Goal: Transaction & Acquisition: Purchase product/service

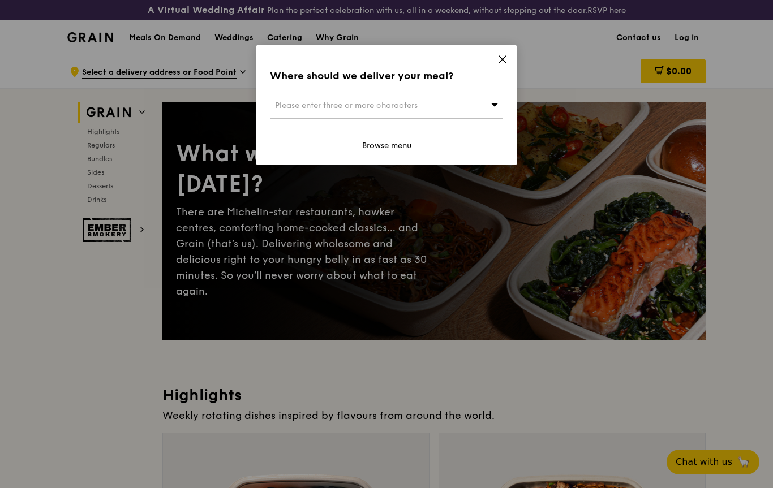
click at [485, 103] on div "Please enter three or more characters" at bounding box center [386, 106] width 233 height 26
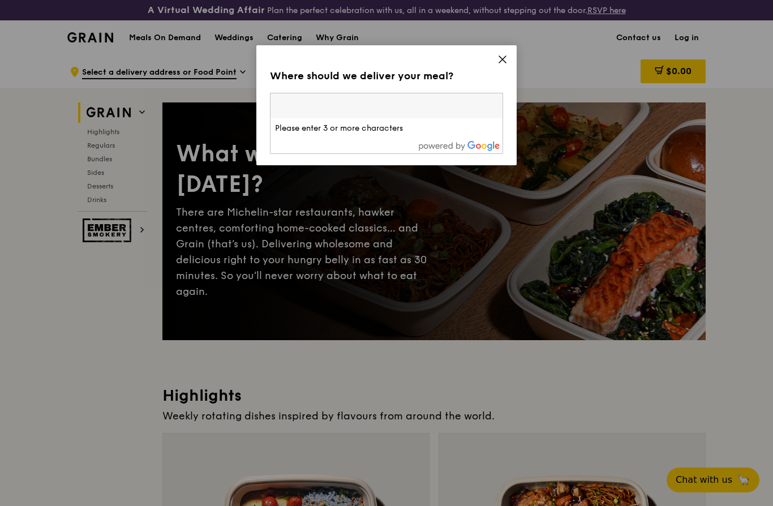
click at [498, 66] on span at bounding box center [502, 61] width 10 height 12
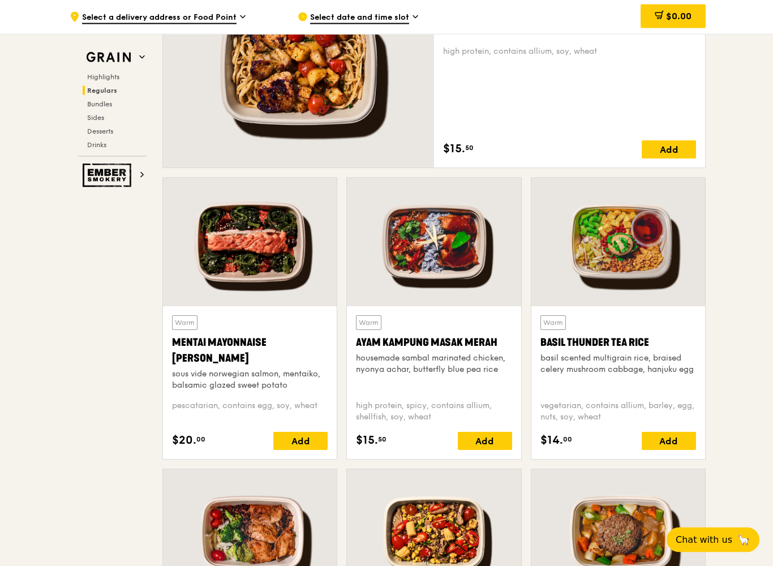
scroll to position [879, 0]
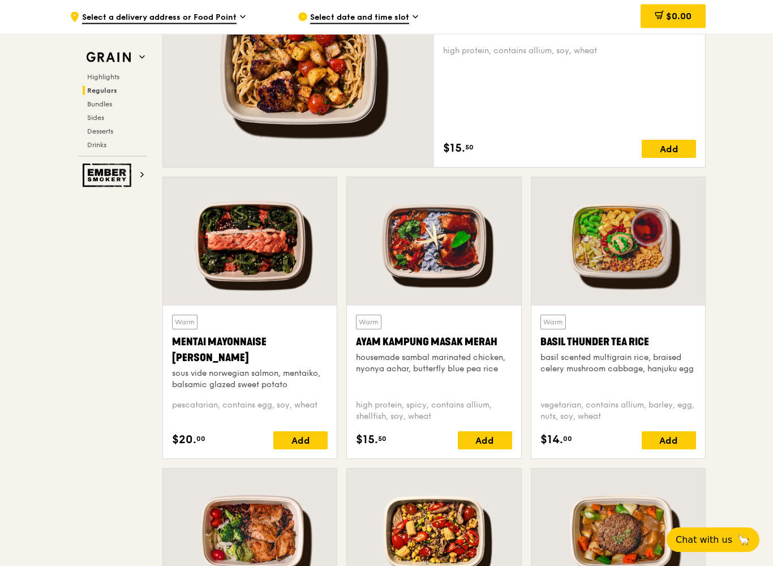
click at [214, 14] on span "Select a delivery address or Food Point" at bounding box center [159, 18] width 154 height 12
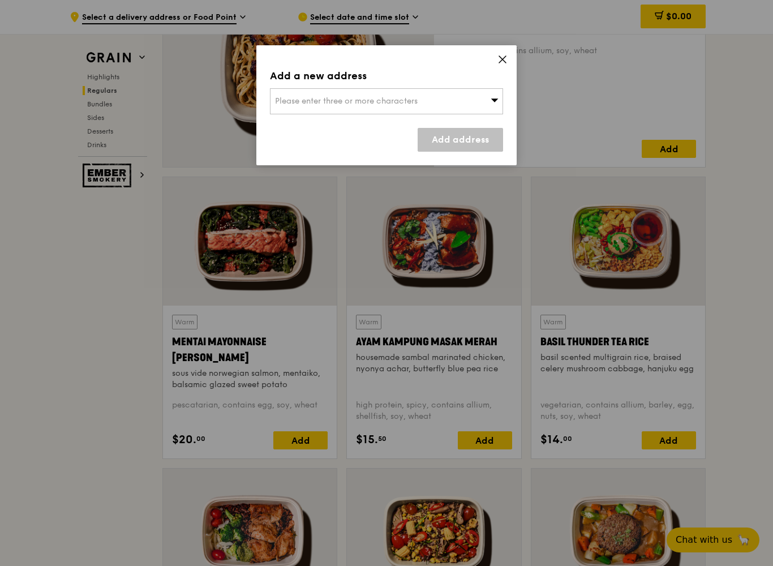
click at [289, 98] on span "Please enter three or more characters" at bounding box center [346, 101] width 143 height 10
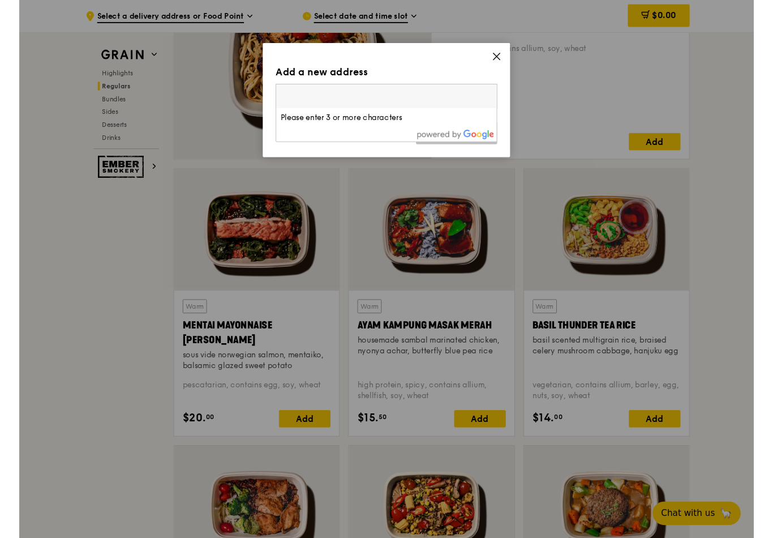
scroll to position [879, 0]
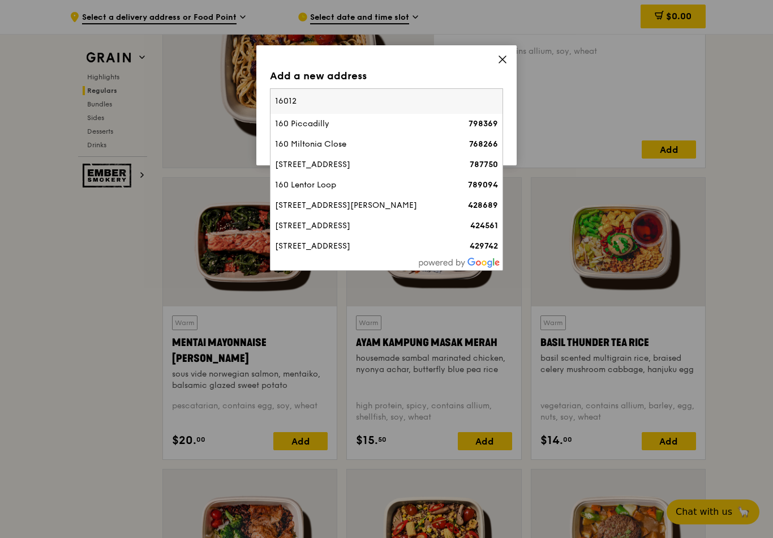
type input "160125"
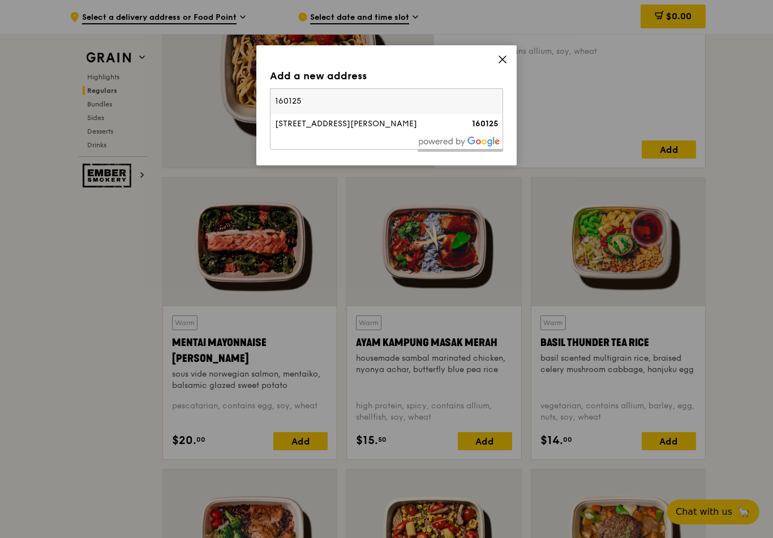
click at [291, 124] on div "[STREET_ADDRESS][PERSON_NAME]" at bounding box center [358, 123] width 167 height 11
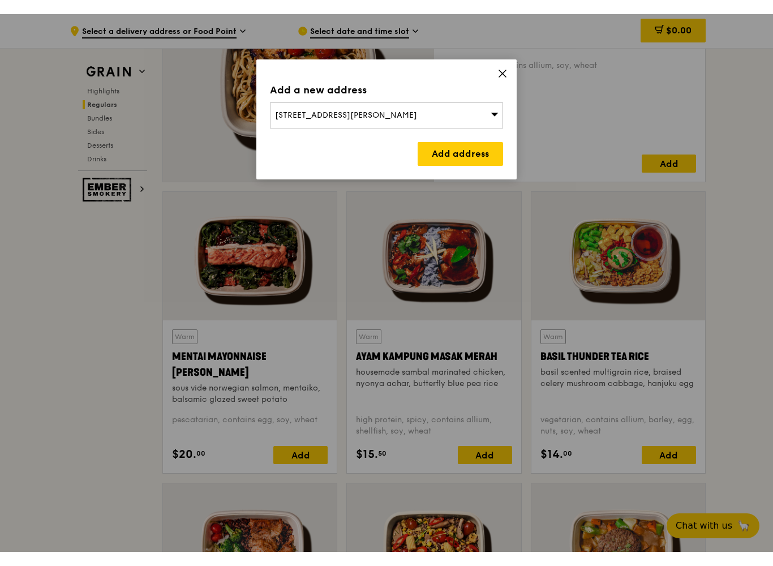
scroll to position [879, 0]
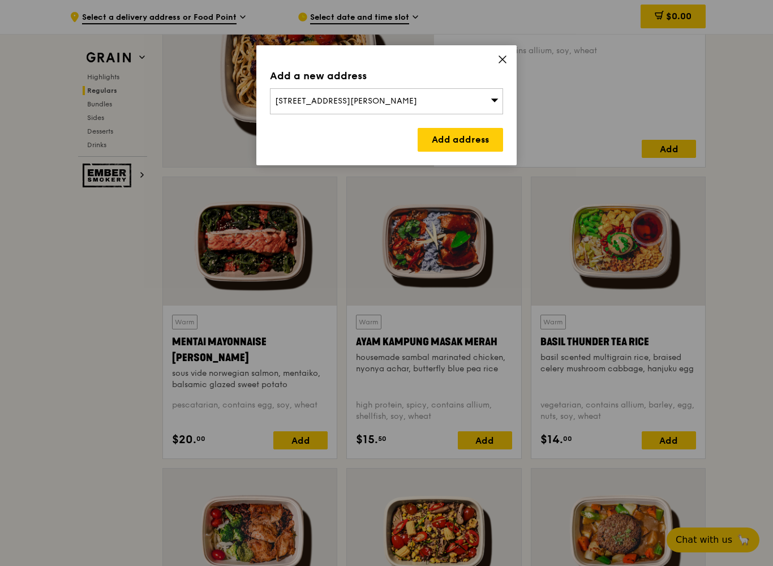
click at [436, 149] on link "Add address" at bounding box center [460, 140] width 85 height 24
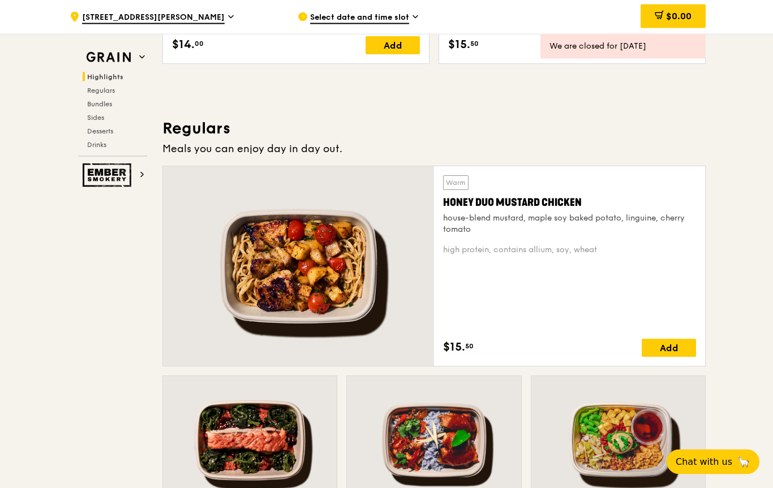
scroll to position [659, 0]
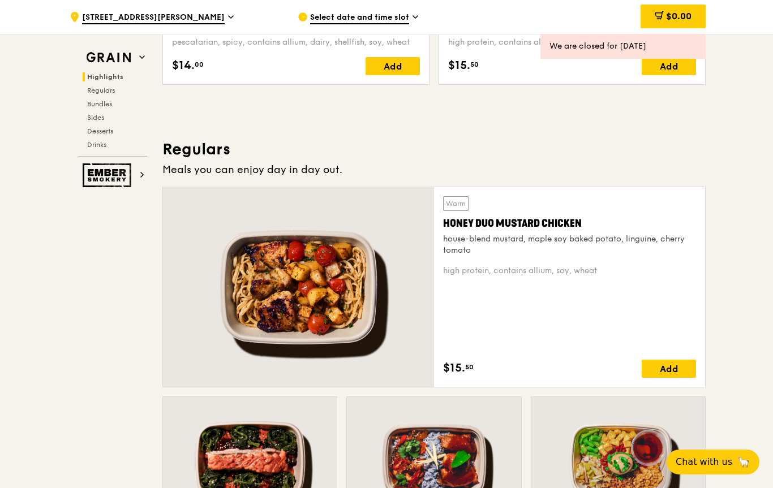
click at [661, 371] on div "Add" at bounding box center [669, 369] width 54 height 18
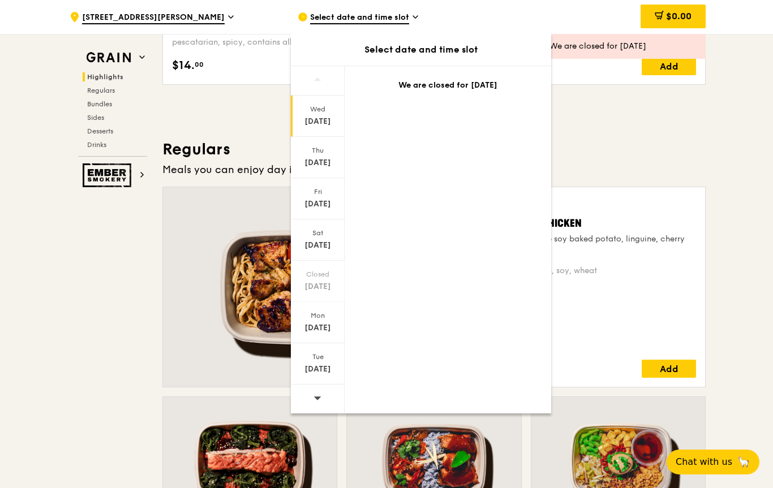
click at [312, 404] on div at bounding box center [318, 399] width 54 height 29
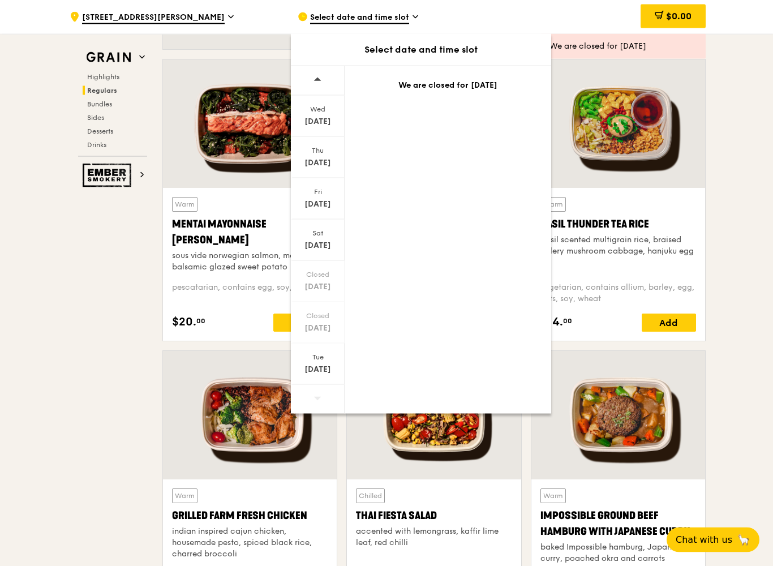
scroll to position [997, 0]
click at [613, 200] on div "Warm Basil Thunder Tea [PERSON_NAME] scented multigrain rice, braised celery mu…" at bounding box center [618, 235] width 156 height 76
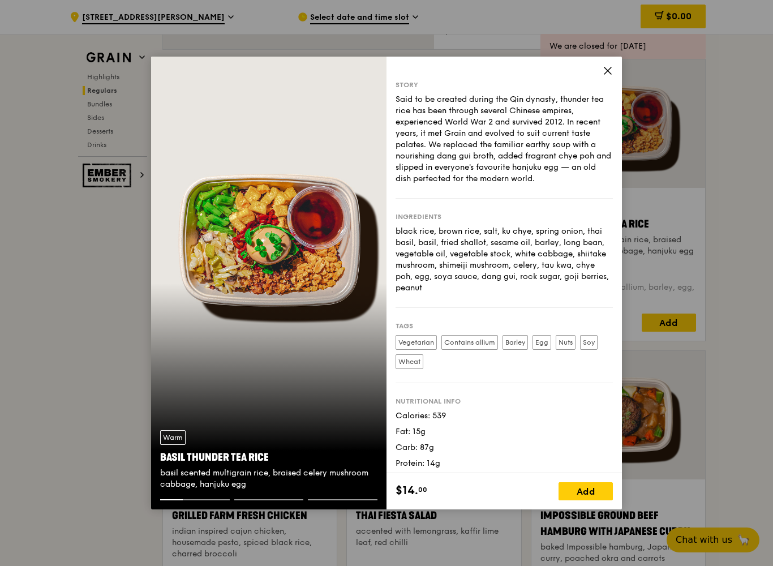
click at [603, 68] on icon at bounding box center [608, 71] width 10 height 10
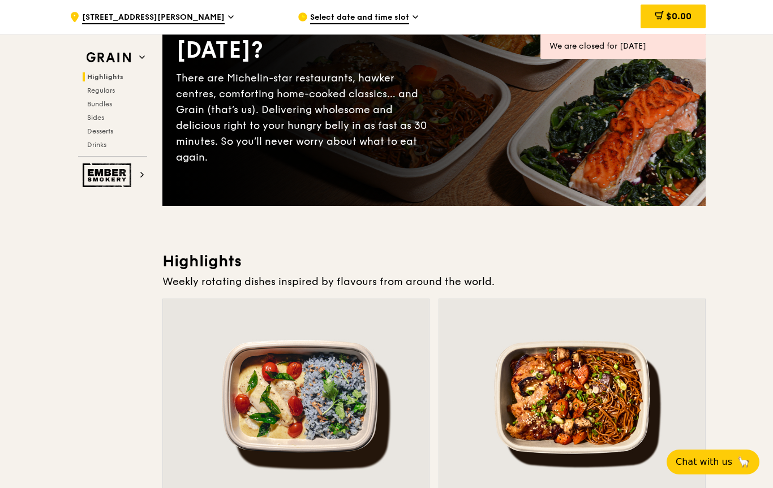
scroll to position [0, 0]
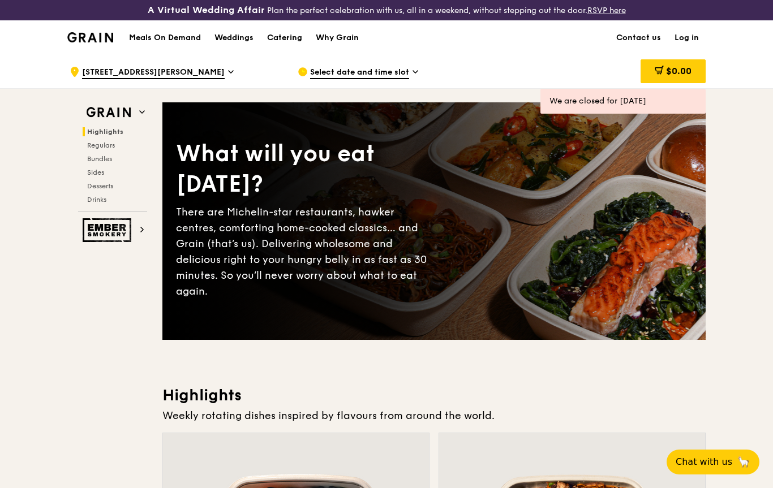
click at [395, 74] on span "Select date and time slot" at bounding box center [359, 73] width 99 height 12
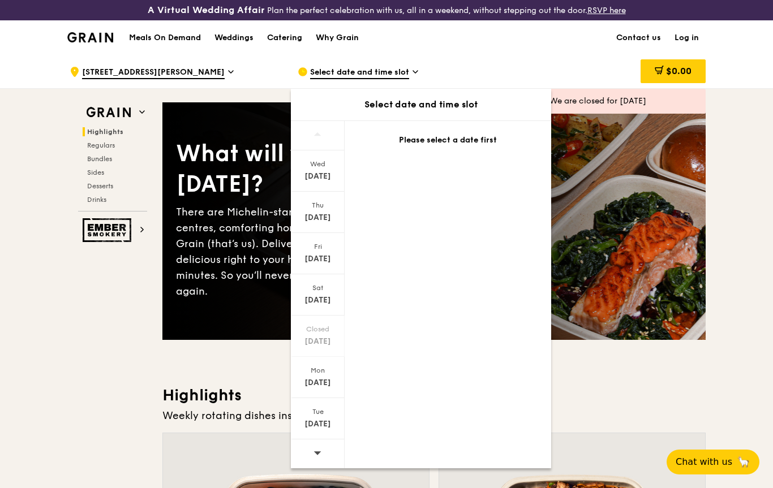
click at [325, 459] on div at bounding box center [318, 454] width 54 height 29
click at [319, 453] on icon at bounding box center [317, 453] width 7 height 3
click at [317, 415] on div "Tue" at bounding box center [318, 411] width 50 height 9
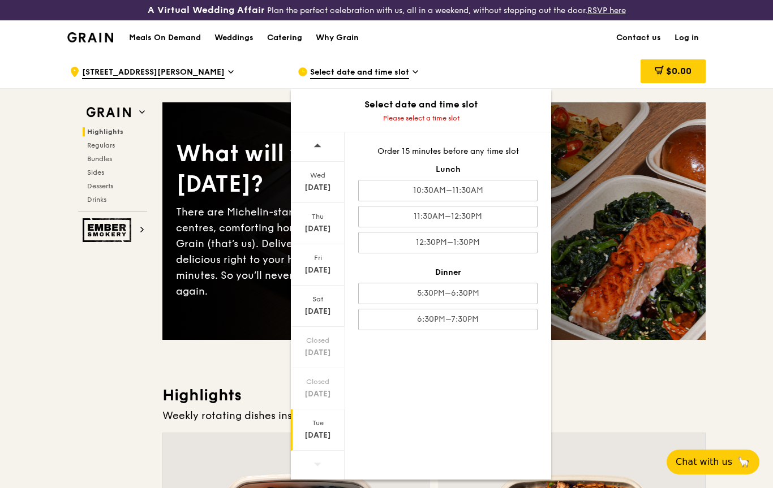
click at [254, 68] on div ".cls-1 { fill: none; stroke: #fff; stroke-linecap: round; stroke-linejoin: roun…" at bounding box center [175, 72] width 210 height 34
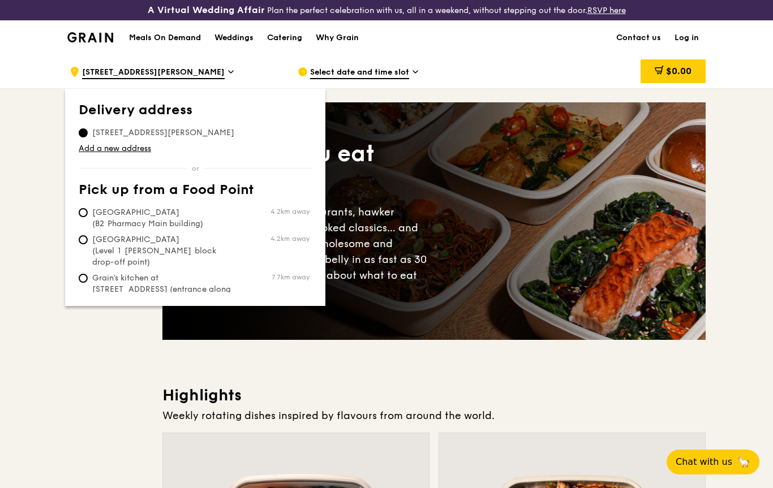
click at [445, 72] on div "Select date and time slot" at bounding box center [403, 72] width 210 height 34
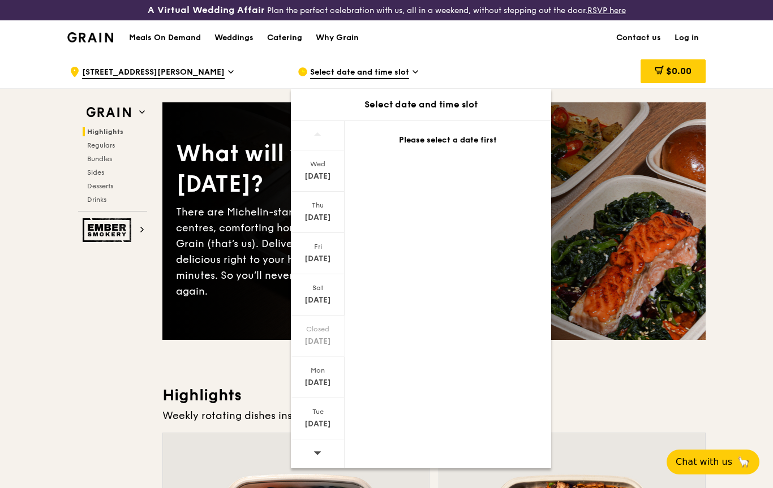
click at [175, 41] on h1 "Meals On Demand" at bounding box center [165, 37] width 72 height 11
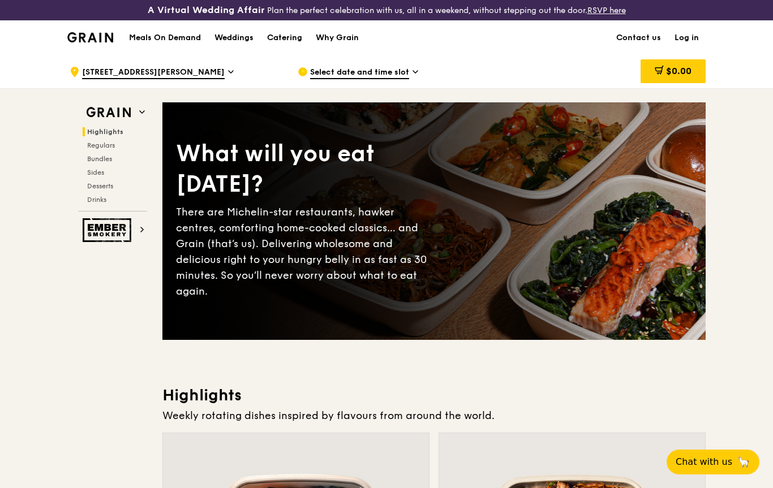
click at [171, 33] on h1 "Meals On Demand" at bounding box center [165, 37] width 72 height 11
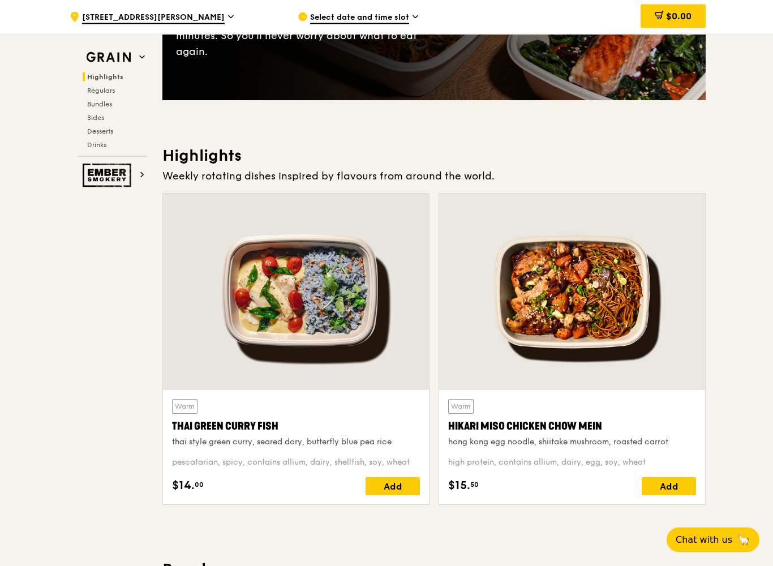
scroll to position [241, 0]
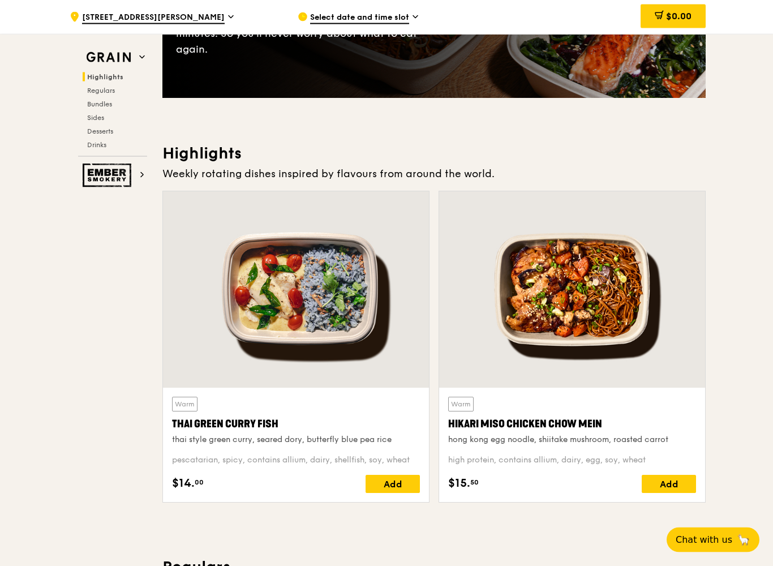
click at [655, 478] on div "Add" at bounding box center [669, 484] width 54 height 18
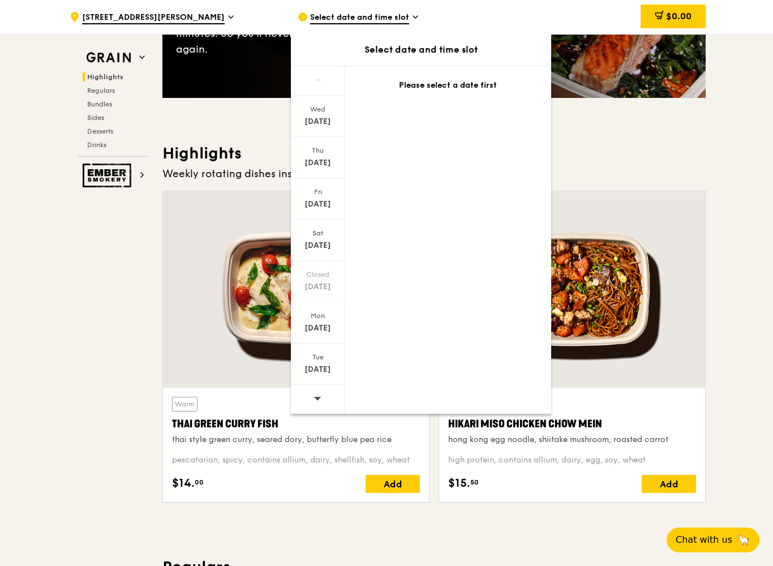
click at [321, 400] on icon at bounding box center [317, 398] width 8 height 8
click at [310, 80] on div at bounding box center [318, 80] width 54 height 29
click at [308, 153] on div "Thu" at bounding box center [318, 150] width 50 height 9
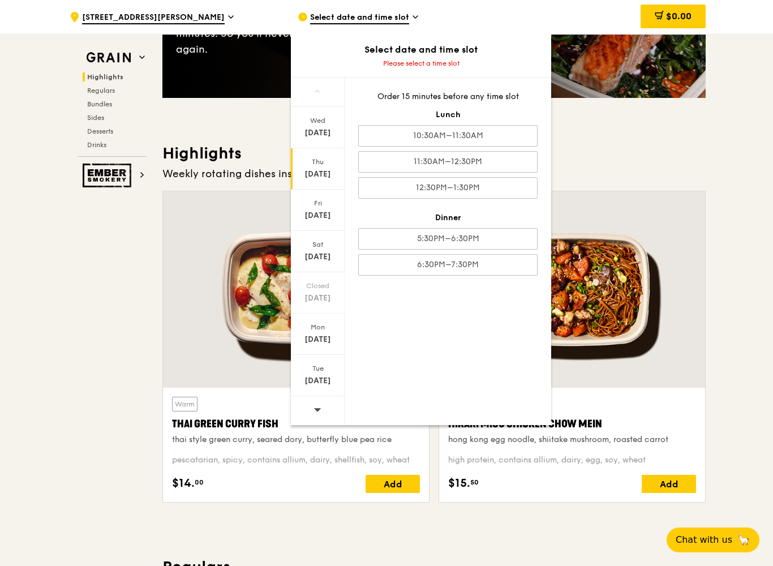
click at [412, 239] on div "5:30PM–6:30PM" at bounding box center [447, 239] width 179 height 22
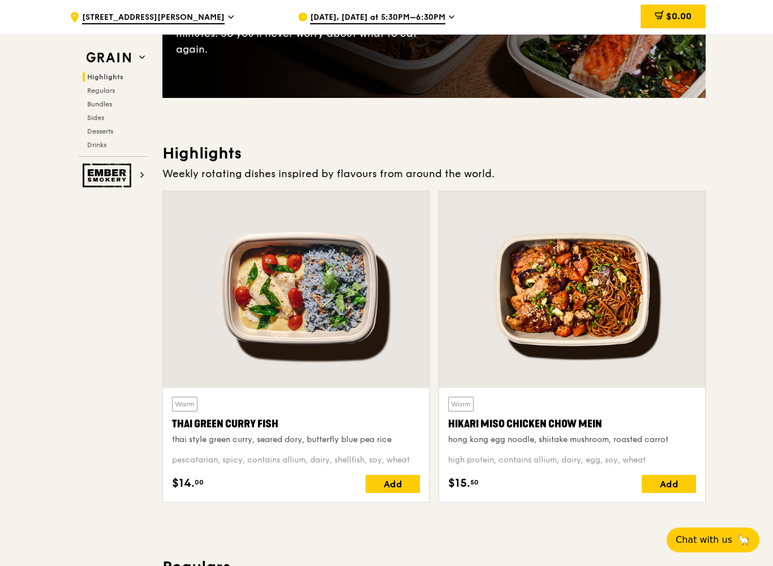
click at [661, 476] on div "Add" at bounding box center [669, 484] width 54 height 18
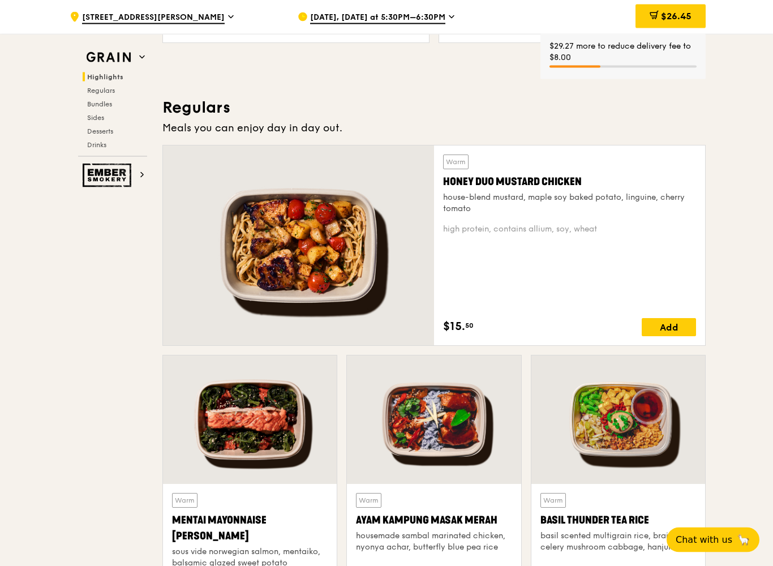
scroll to position [701, 0]
click at [659, 328] on div "Add" at bounding box center [669, 327] width 54 height 18
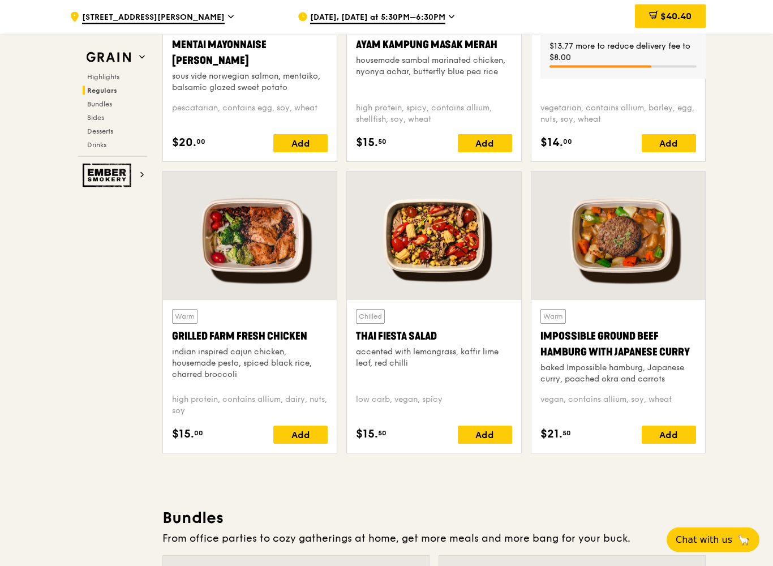
scroll to position [1176, 0]
click at [665, 432] on div "Add" at bounding box center [669, 435] width 54 height 18
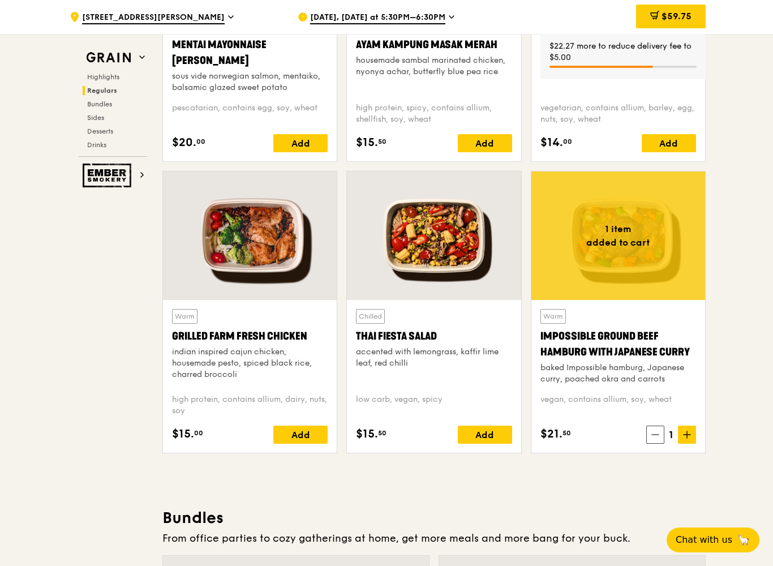
click at [295, 431] on div "Add" at bounding box center [300, 435] width 54 height 18
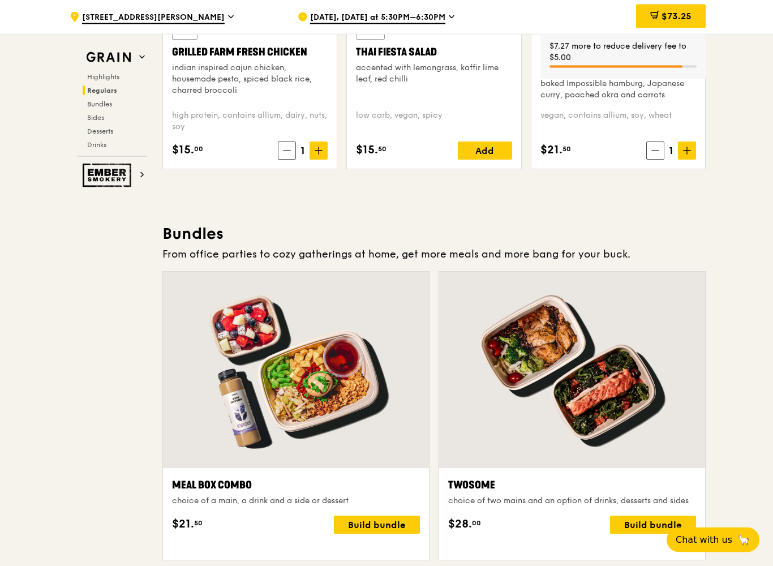
scroll to position [1461, 0]
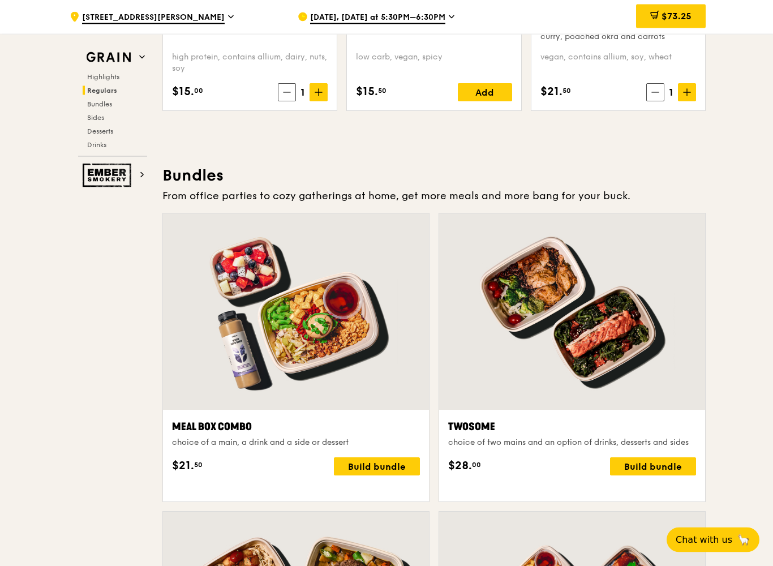
click at [633, 476] on div "Build bundle" at bounding box center [653, 467] width 86 height 18
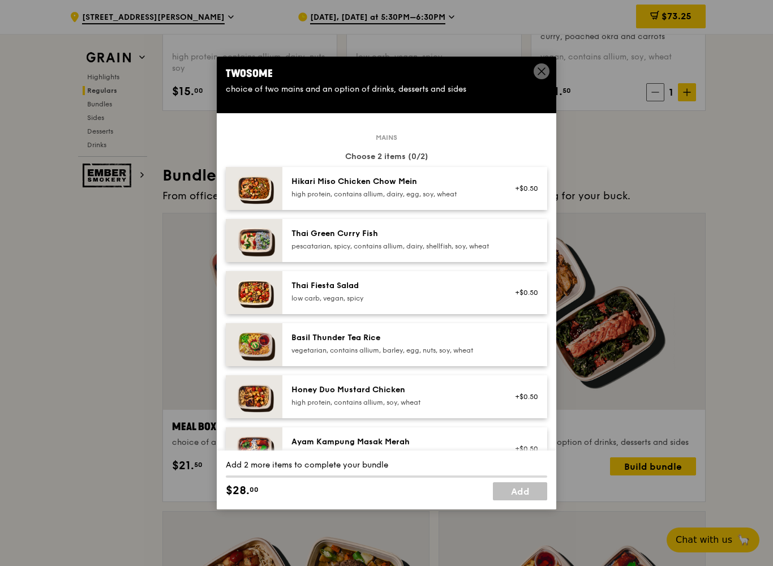
click at [413, 407] on div "high protein, contains allium, soy, wheat" at bounding box center [392, 402] width 203 height 9
click at [330, 197] on div "Hikari Miso Chicken Chow Mein high protein, contains allium, dairy, egg, soy, w…" at bounding box center [392, 187] width 203 height 23
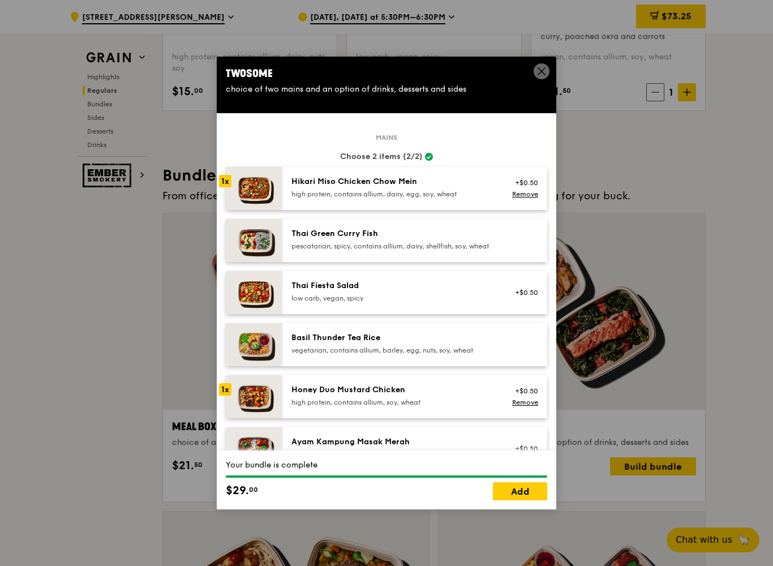
click at [522, 488] on link "Add" at bounding box center [520, 491] width 54 height 18
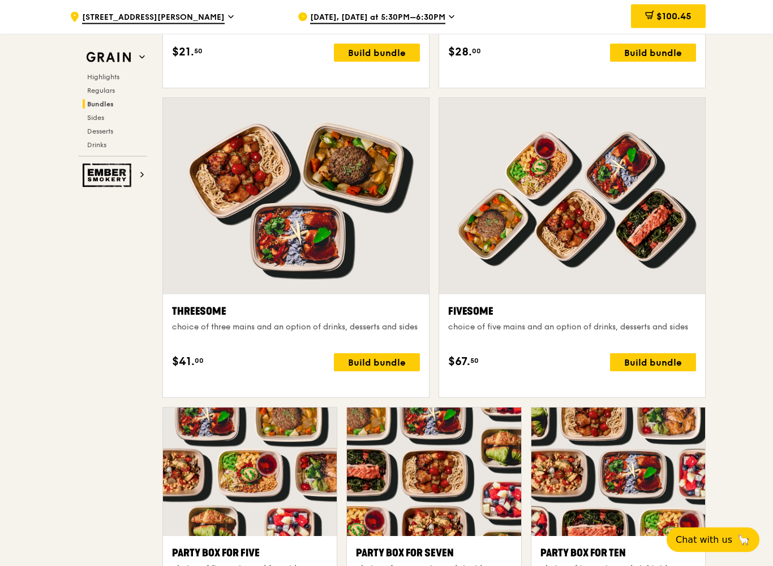
click at [373, 372] on div "Build bundle" at bounding box center [377, 363] width 86 height 18
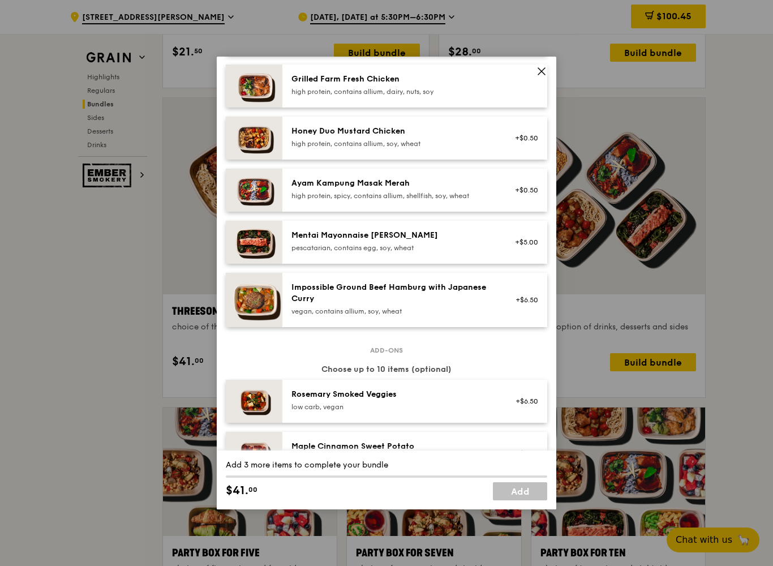
scroll to position [308, 0]
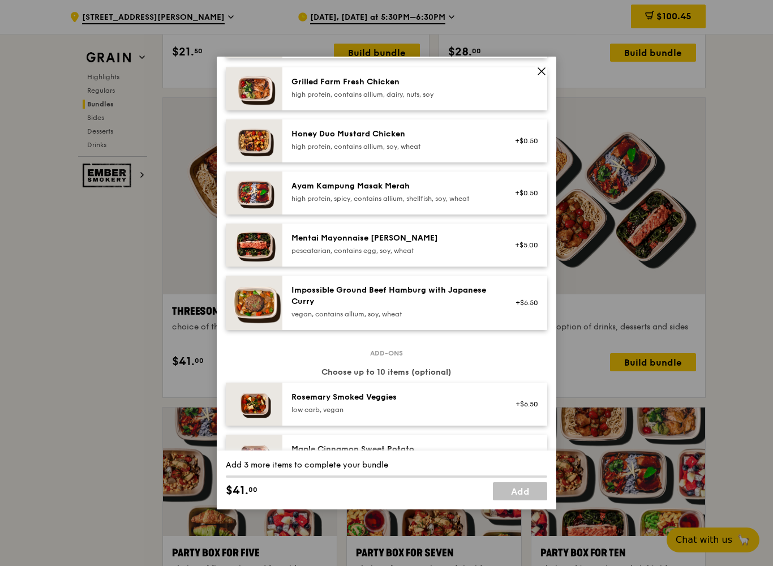
click at [445, 319] on div "vegan, contains allium, soy, wheat" at bounding box center [392, 314] width 203 height 9
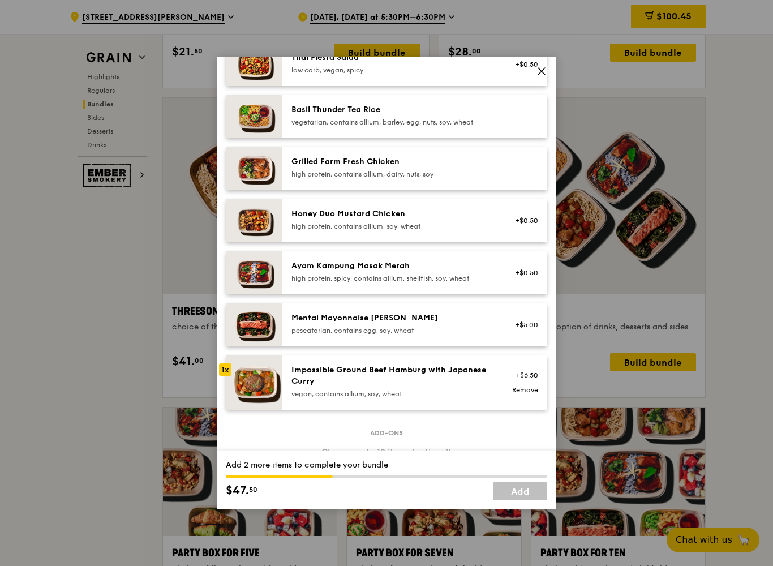
scroll to position [227, 0]
click at [323, 179] on div "high protein, contains allium, dairy, nuts, soy" at bounding box center [392, 174] width 203 height 9
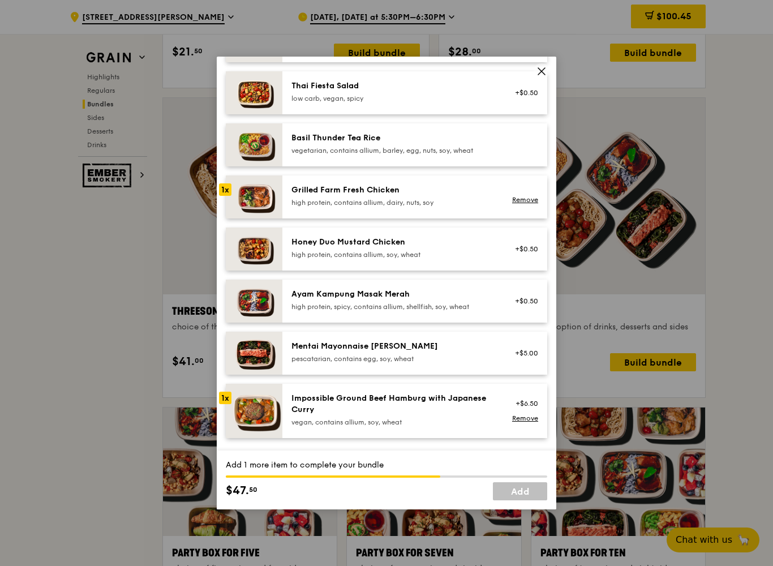
scroll to position [167, 0]
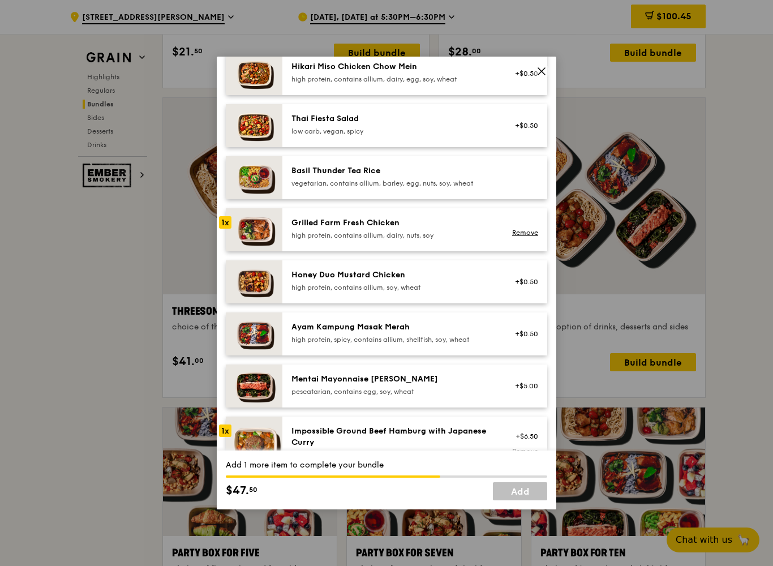
click at [347, 84] on div "high protein, contains allium, dairy, egg, soy, wheat" at bounding box center [392, 79] width 203 height 9
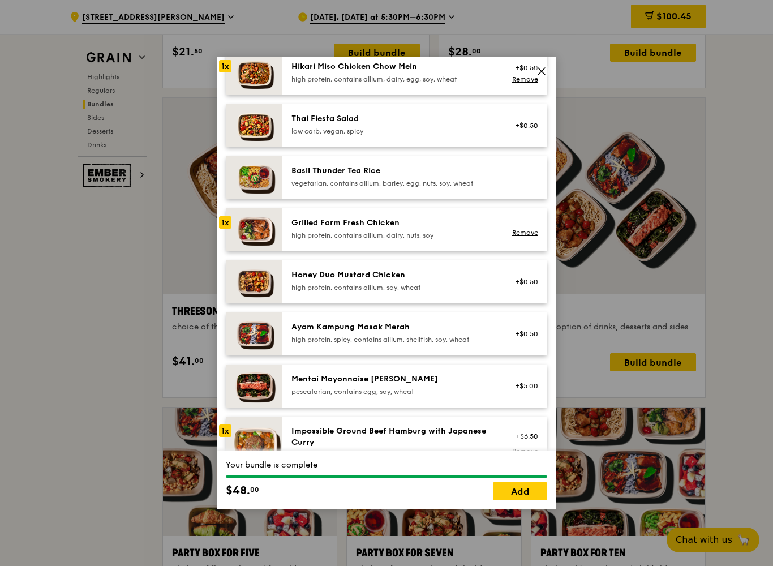
click at [508, 488] on link "Add" at bounding box center [520, 491] width 54 height 18
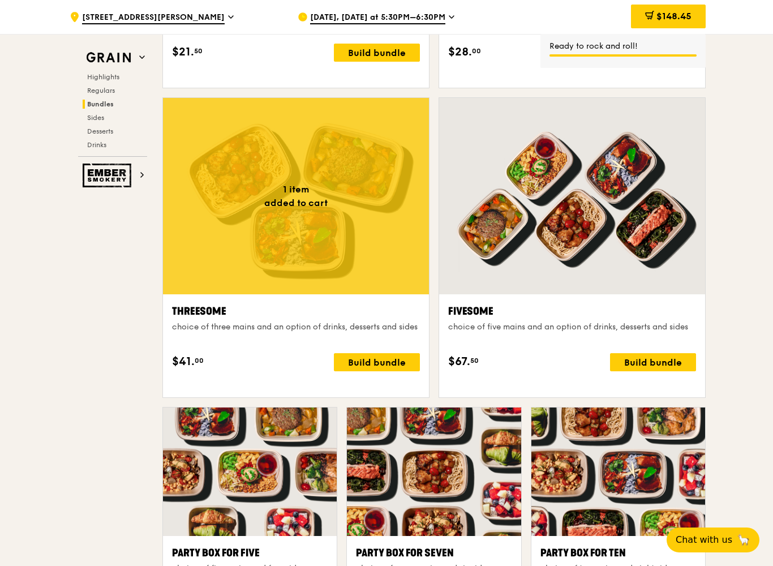
click at [650, 12] on icon at bounding box center [650, 14] width 6 height 7
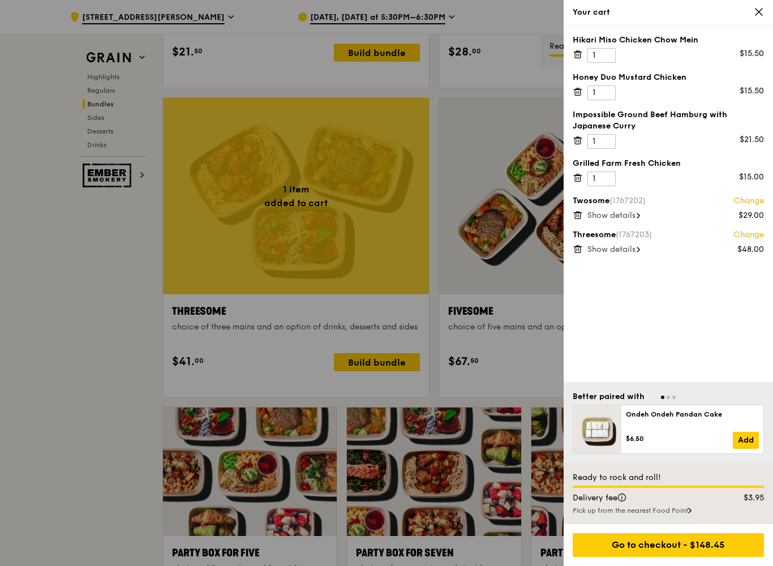
click at [575, 210] on icon at bounding box center [578, 215] width 10 height 10
click at [578, 139] on icon at bounding box center [578, 140] width 10 height 10
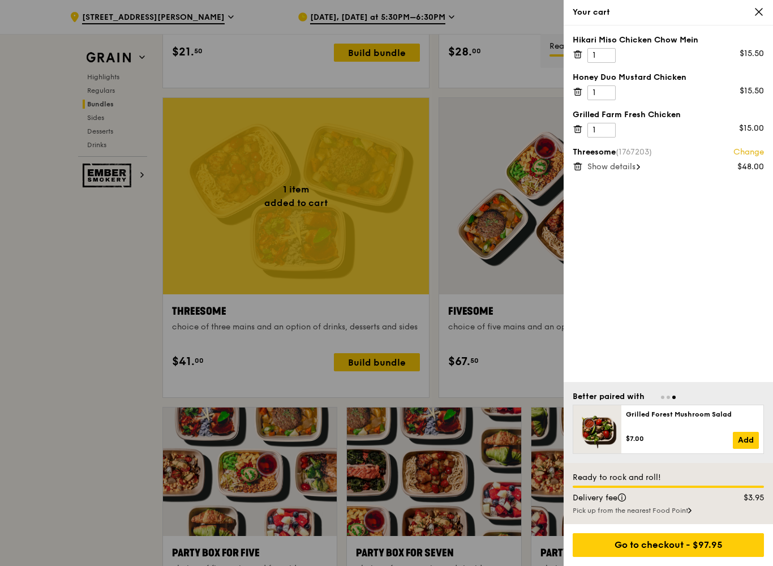
click at [577, 54] on icon at bounding box center [578, 54] width 10 height 10
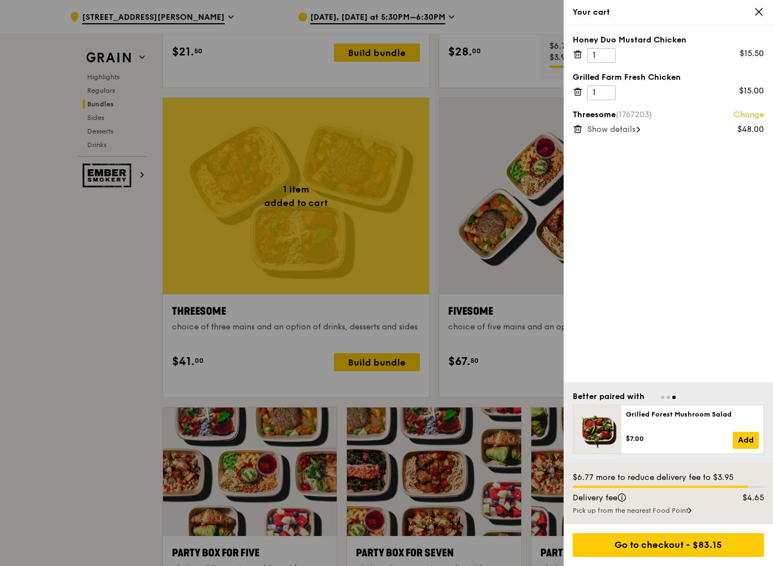
click at [581, 49] on span at bounding box center [578, 53] width 10 height 11
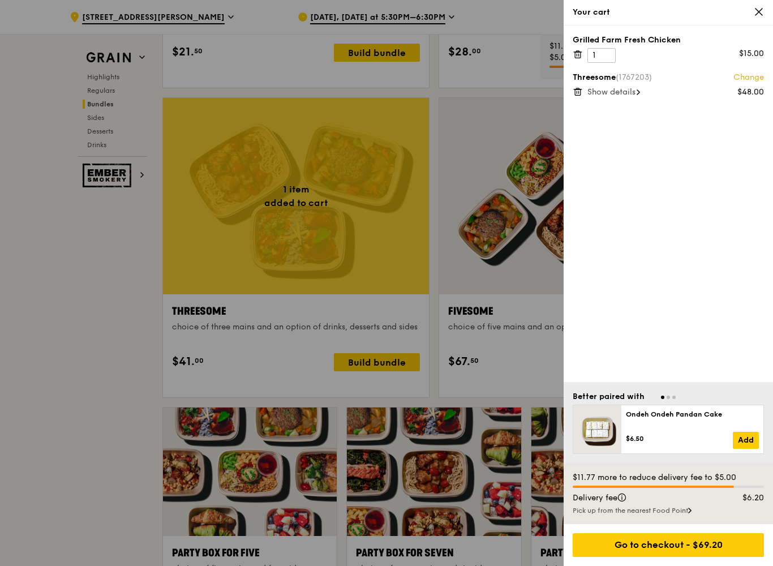
click at [570, 49] on div "Grilled Farm Fresh Chicken 1 $15.00 Threesome (1767203) Change $48.00 Show deta…" at bounding box center [668, 203] width 209 height 356
click at [582, 55] on icon at bounding box center [578, 54] width 10 height 10
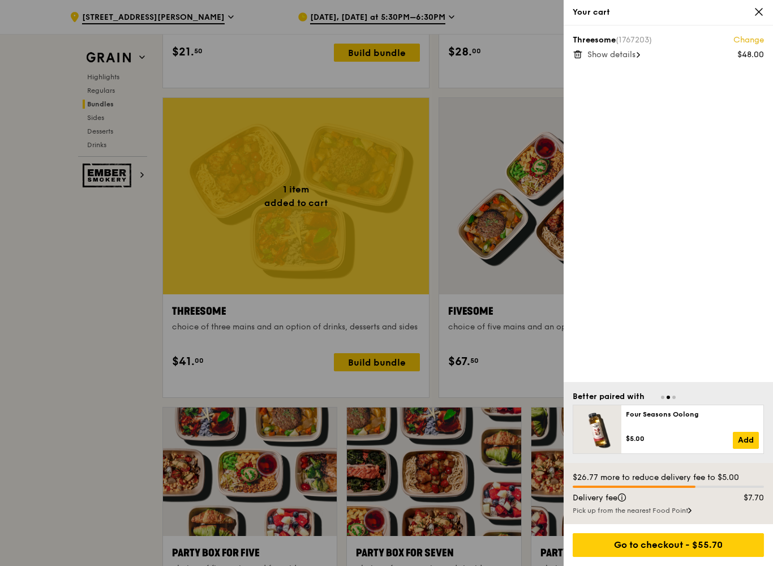
click at [92, 305] on div at bounding box center [386, 283] width 773 height 566
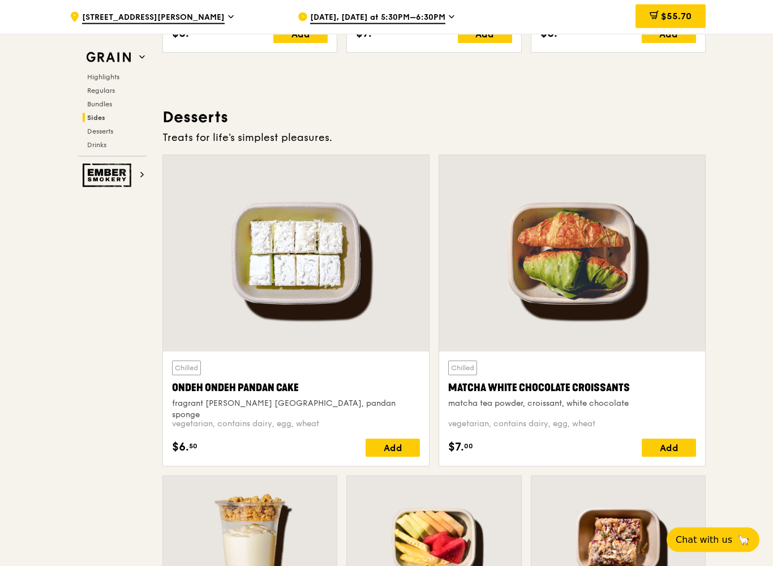
scroll to position [3255, 0]
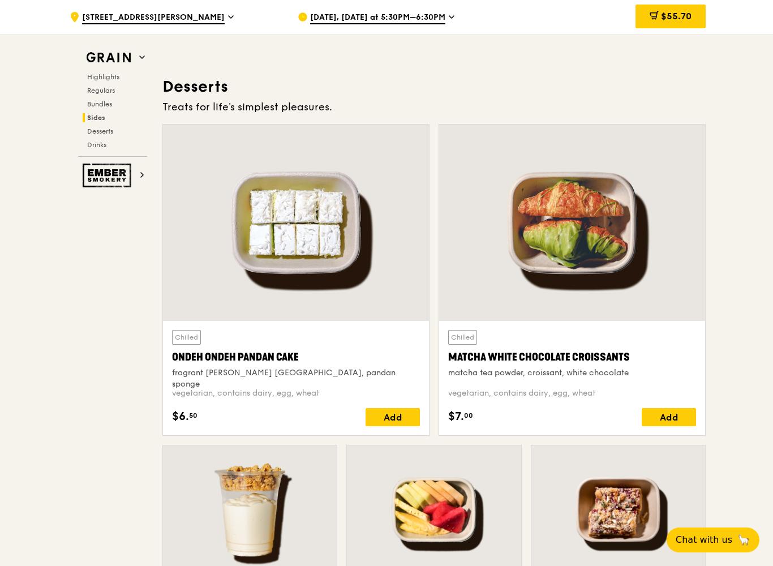
click at [388, 422] on div "Add" at bounding box center [393, 417] width 54 height 18
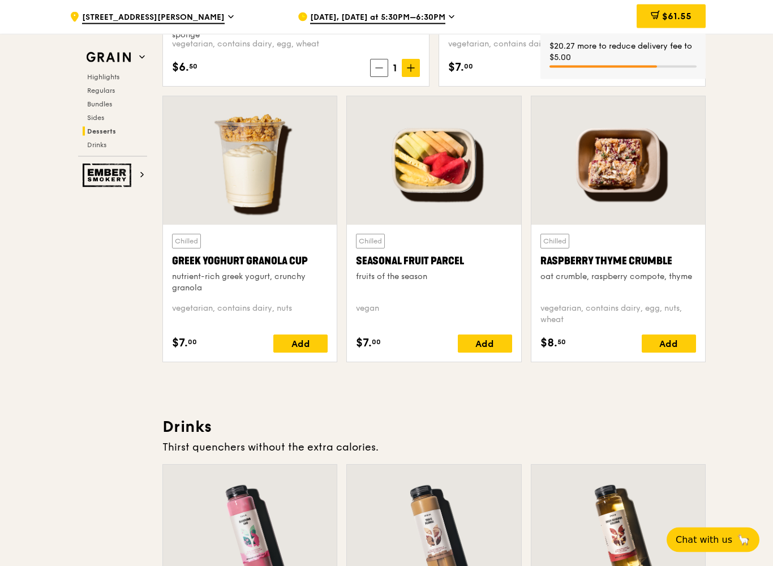
scroll to position [3604, 0]
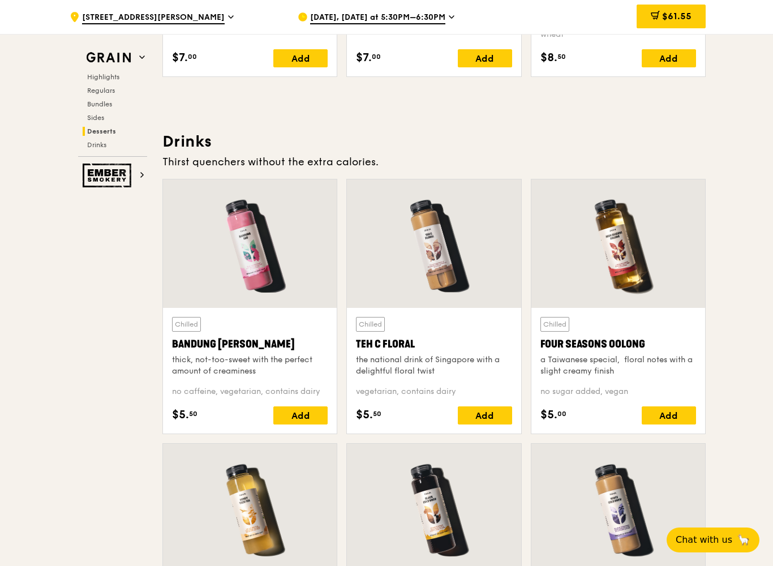
click at [91, 116] on span "Sides" at bounding box center [95, 118] width 17 height 8
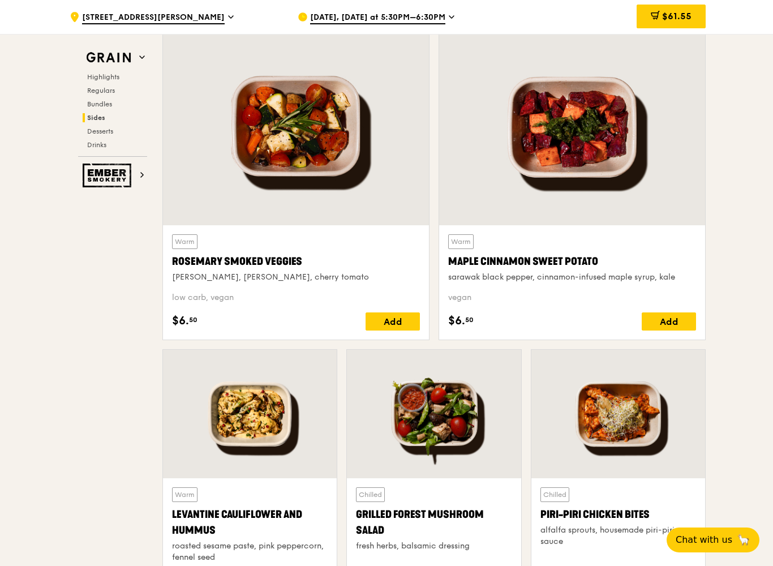
scroll to position [2581, 0]
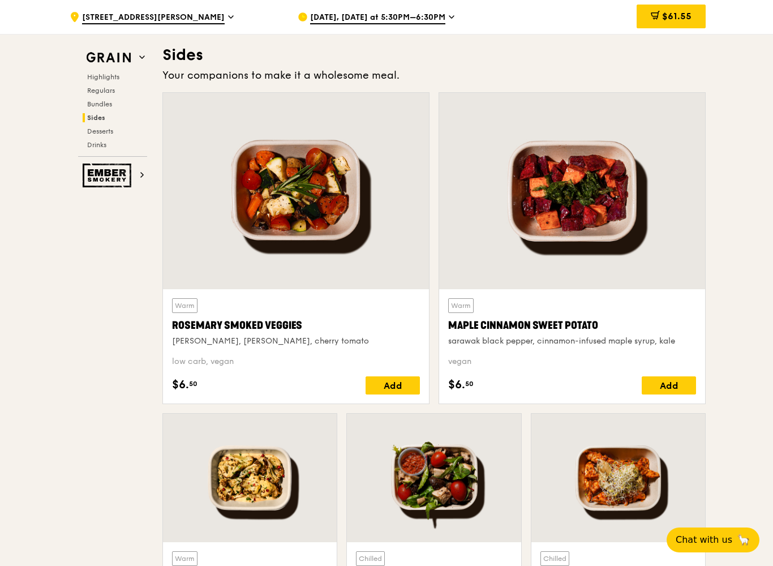
click at [100, 93] on span "Regulars" at bounding box center [101, 91] width 28 height 8
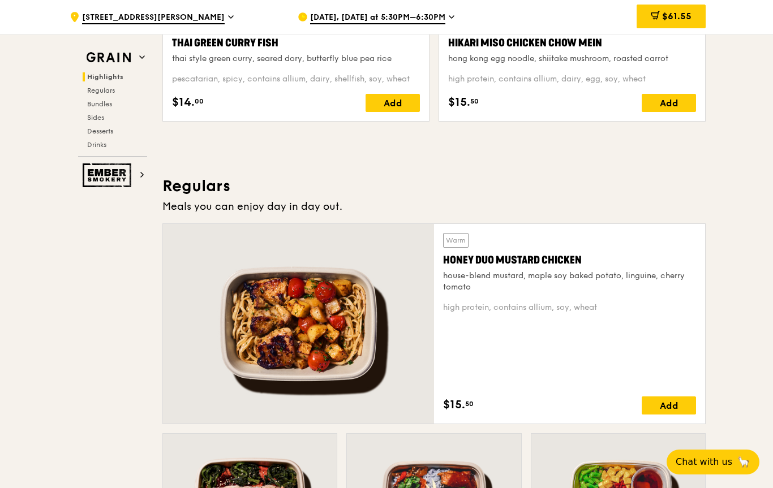
scroll to position [622, 0]
